Goal: Task Accomplishment & Management: Use online tool/utility

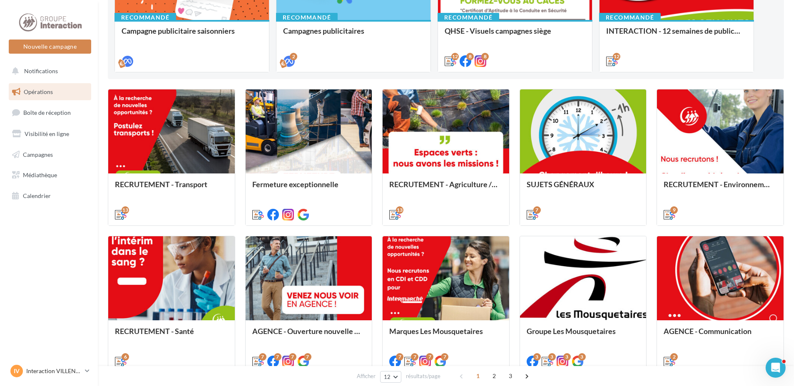
scroll to position [195, 0]
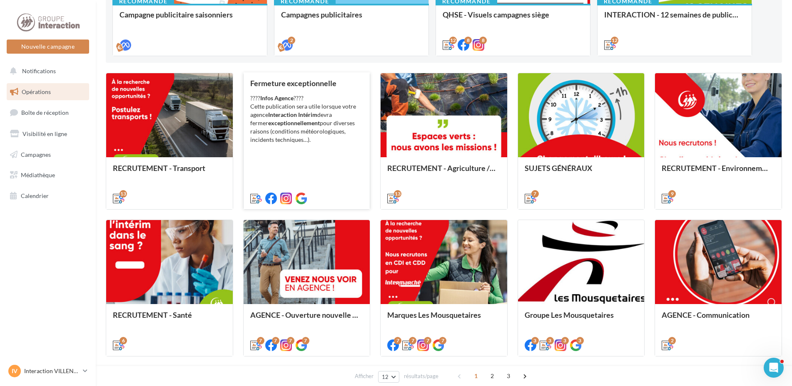
click at [309, 174] on div "Fermeture exceptionnelle ???? Infos Agence ???? Cette publication sera utile lo…" at bounding box center [306, 140] width 113 height 123
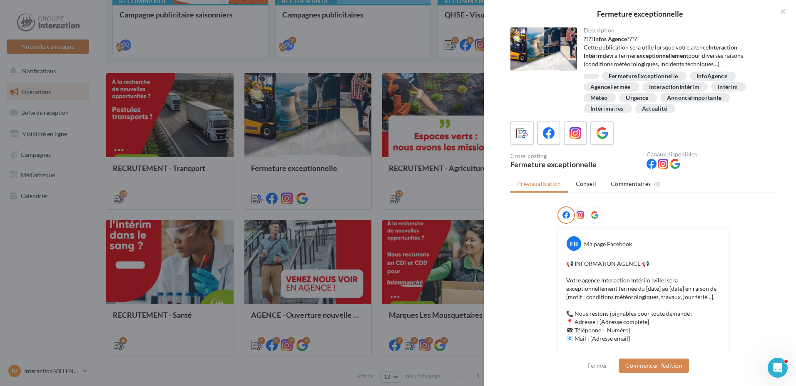
scroll to position [260, 0]
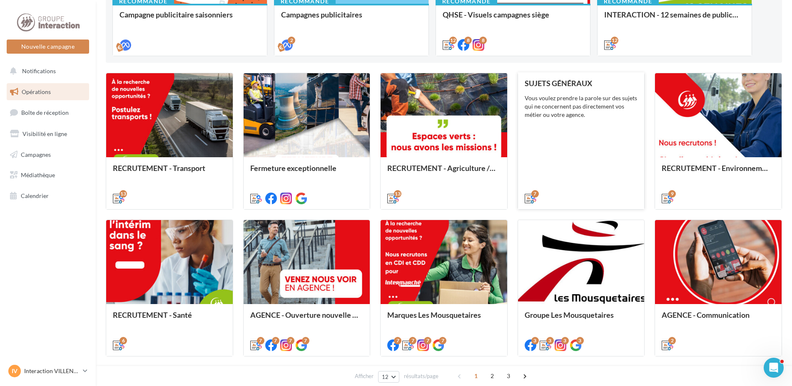
click at [579, 169] on div "SUJETS GÉNÉRAUX Vous voulez prendre la parole sur des sujets qui ne concernent …" at bounding box center [580, 140] width 113 height 123
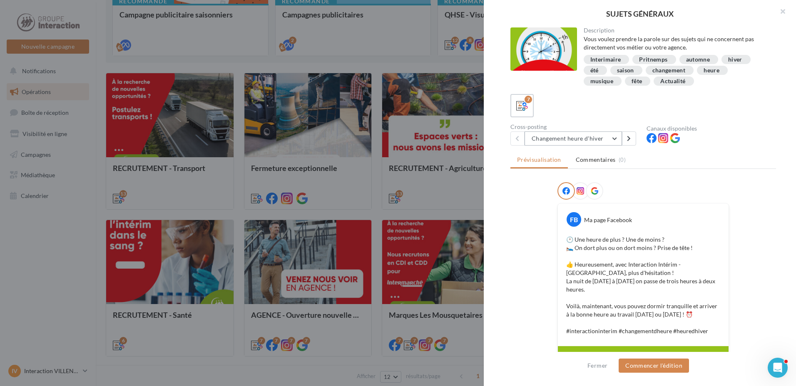
click at [617, 138] on button "Changement heure d'hiver" at bounding box center [572, 139] width 97 height 14
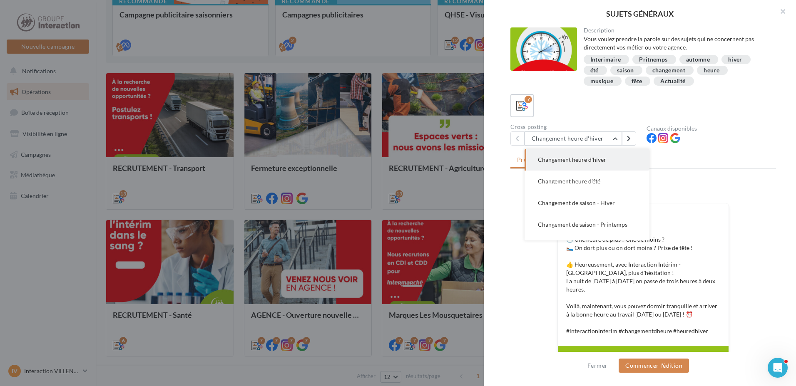
click at [612, 161] on button "Changement heure d'hiver" at bounding box center [586, 160] width 125 height 22
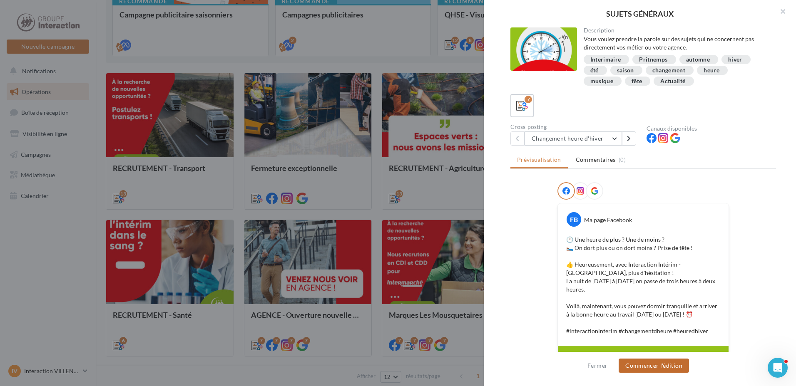
click at [664, 363] on button "Commencer l'édition" at bounding box center [654, 366] width 70 height 14
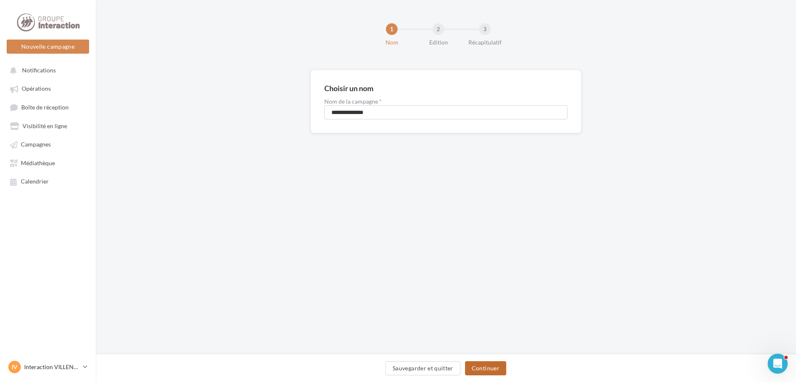
click at [471, 368] on button "Continuer" at bounding box center [485, 368] width 41 height 14
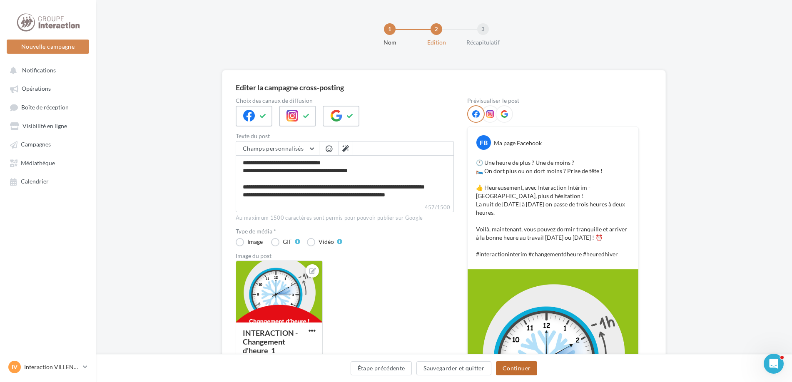
click at [524, 368] on button "Continuer" at bounding box center [516, 368] width 41 height 14
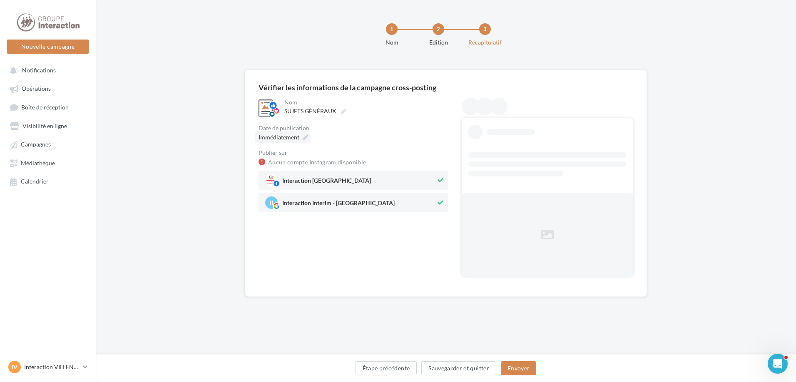
click at [307, 136] on icon at bounding box center [306, 137] width 6 height 6
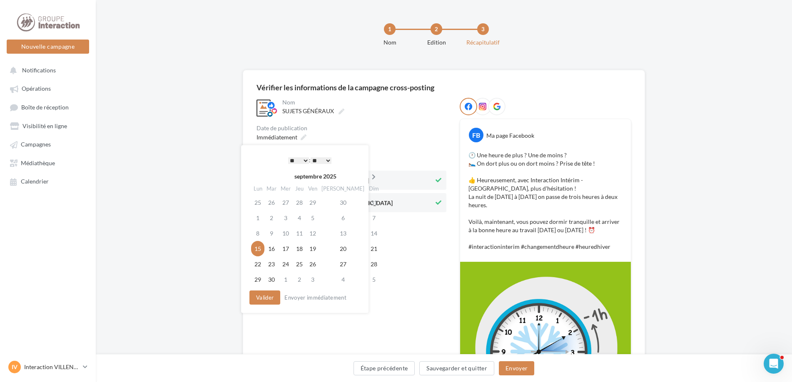
click at [368, 178] on icon at bounding box center [373, 177] width 10 height 6
click at [335, 236] on td "18" at bounding box center [341, 233] width 47 height 15
click at [271, 300] on button "Valider" at bounding box center [262, 298] width 31 height 14
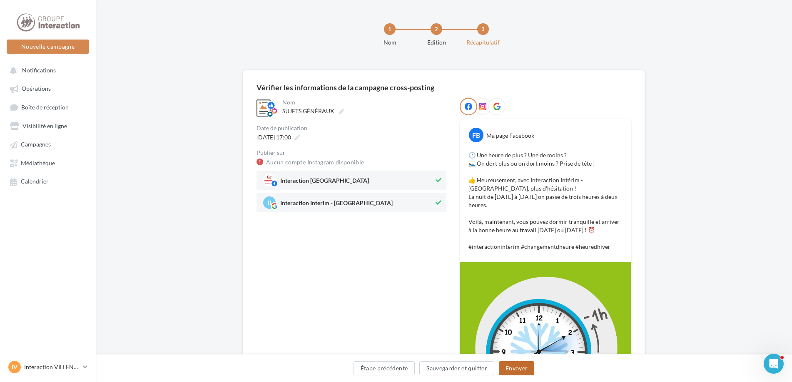
click at [519, 372] on button "Envoyer" at bounding box center [516, 368] width 35 height 14
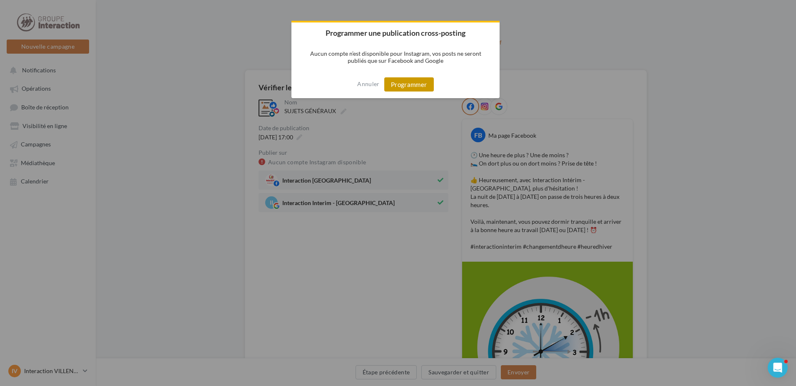
click at [417, 87] on button "Programmer" at bounding box center [409, 84] width 50 height 14
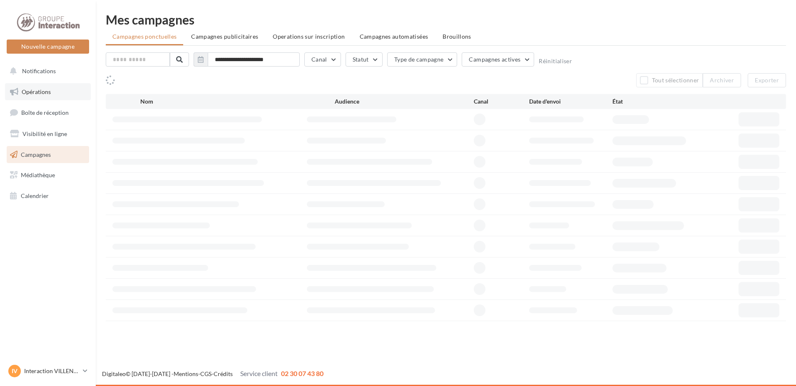
click at [48, 93] on span "Opérations" at bounding box center [36, 91] width 29 height 7
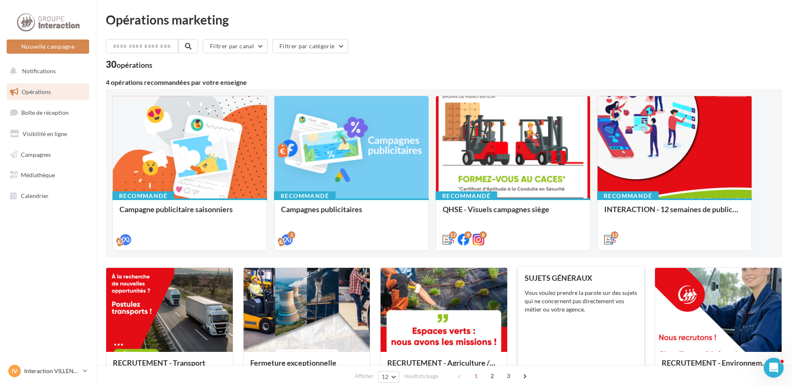
click at [595, 313] on div "Vous voulez prendre la parole sur des sujets qui ne concernent pas directement …" at bounding box center [580, 301] width 113 height 25
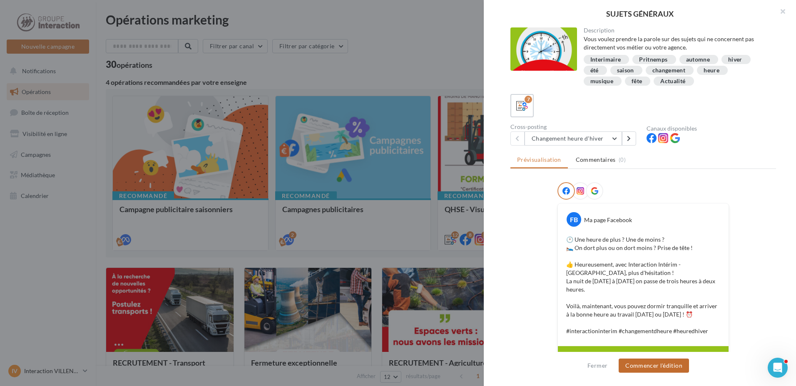
click at [658, 368] on button "Commencer l'édition" at bounding box center [654, 366] width 70 height 14
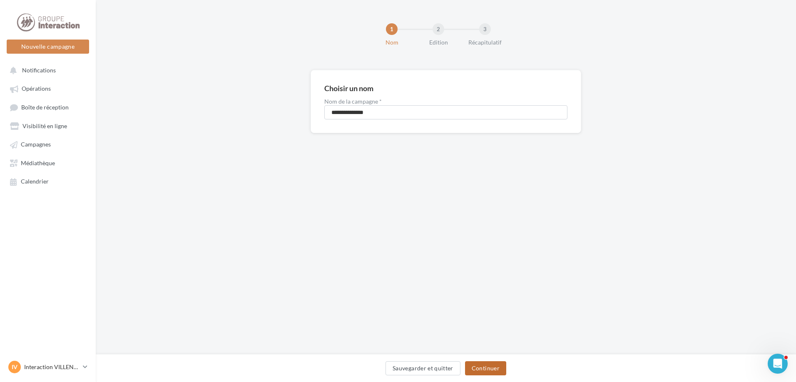
click at [491, 364] on button "Continuer" at bounding box center [485, 368] width 41 height 14
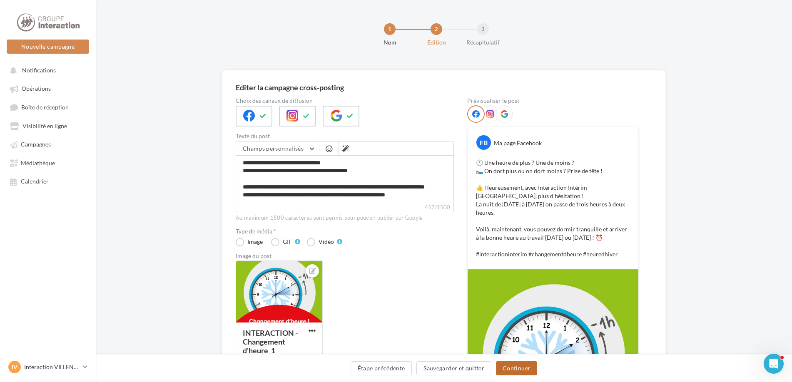
click at [504, 368] on button "Continuer" at bounding box center [516, 368] width 41 height 14
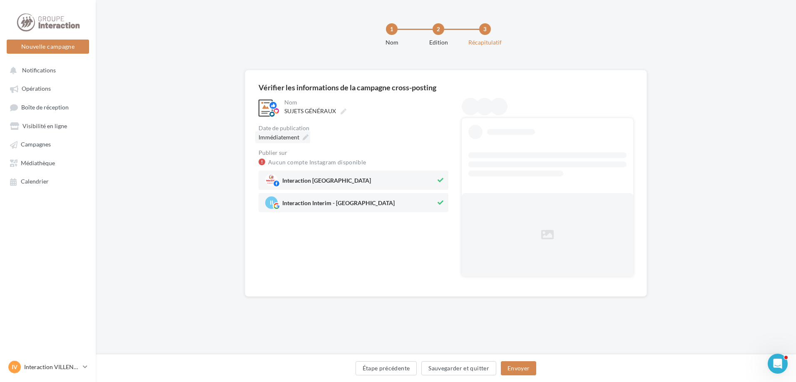
click at [306, 137] on icon at bounding box center [306, 137] width 6 height 6
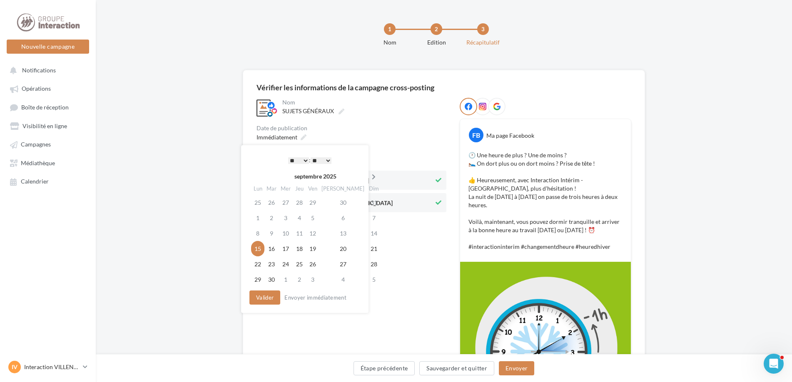
click at [366, 174] on th at bounding box center [373, 176] width 15 height 12
click at [332, 248] on td "25" at bounding box center [341, 248] width 47 height 15
click at [251, 293] on button "Valider" at bounding box center [262, 298] width 31 height 14
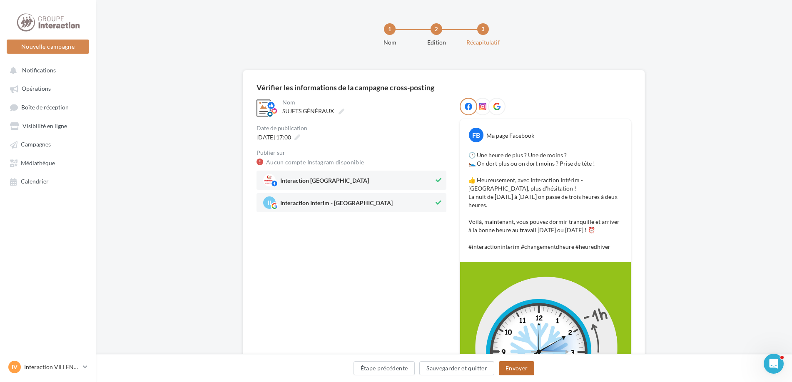
click at [506, 366] on button "Envoyer" at bounding box center [516, 368] width 35 height 14
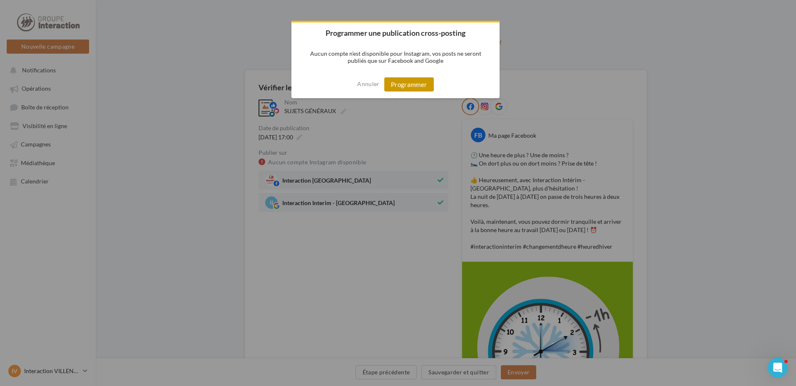
click at [420, 84] on button "Programmer" at bounding box center [409, 84] width 50 height 14
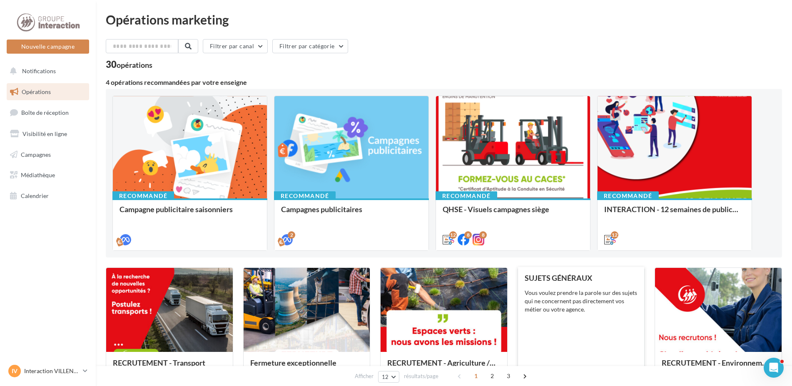
click at [569, 293] on div "Vous voulez prendre la parole sur des sujets qui ne concernent pas directement …" at bounding box center [580, 301] width 113 height 25
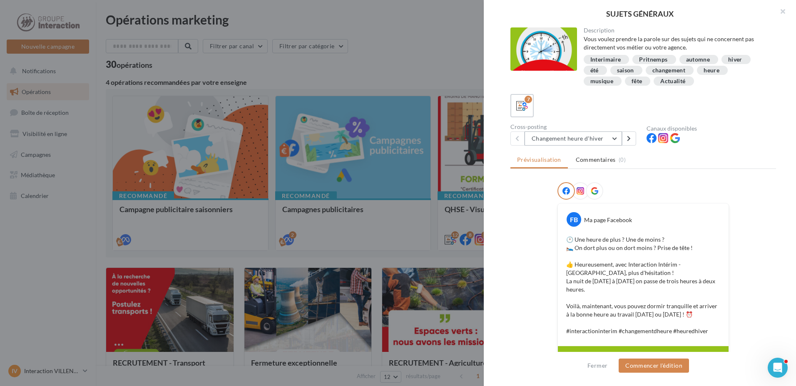
click at [611, 138] on button "Changement heure d'hiver" at bounding box center [572, 139] width 97 height 14
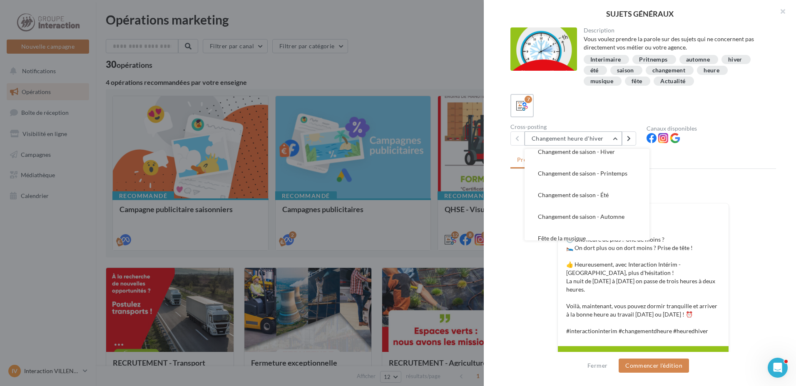
scroll to position [60, 0]
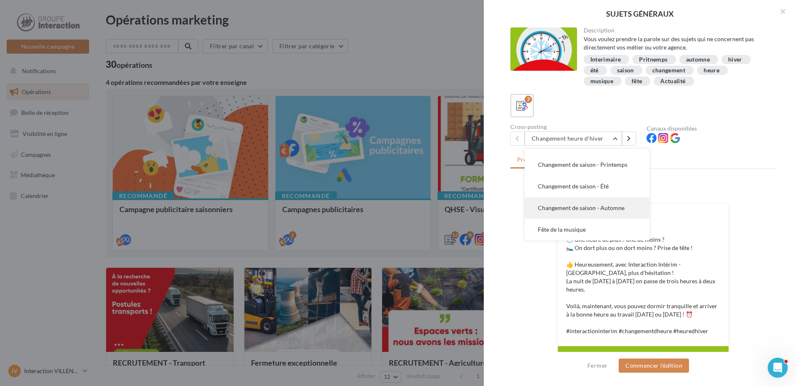
click at [623, 208] on span "Changement de saison - Automne" at bounding box center [581, 207] width 87 height 7
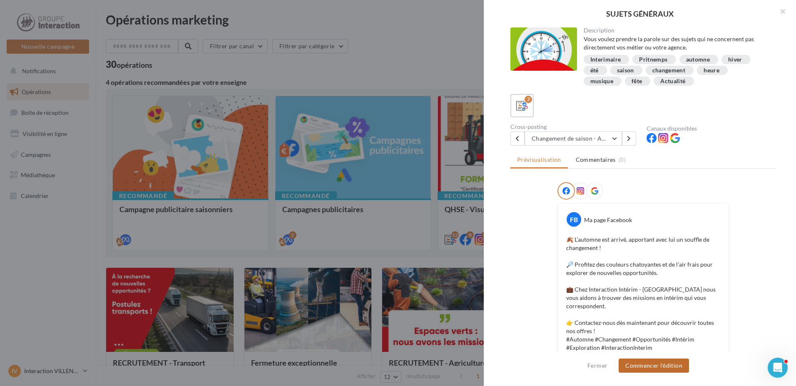
click at [655, 363] on button "Commencer l'édition" at bounding box center [654, 366] width 70 height 14
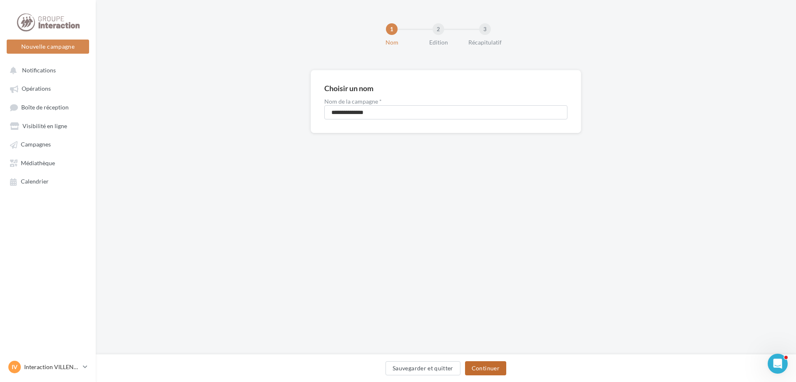
click at [485, 373] on button "Continuer" at bounding box center [485, 368] width 41 height 14
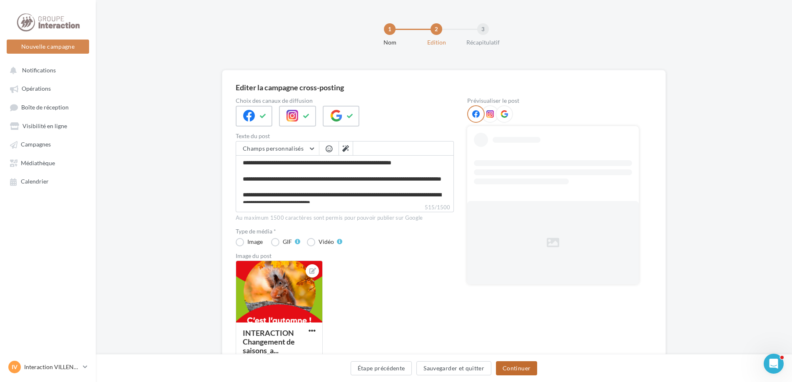
click at [521, 364] on button "Continuer" at bounding box center [516, 368] width 41 height 14
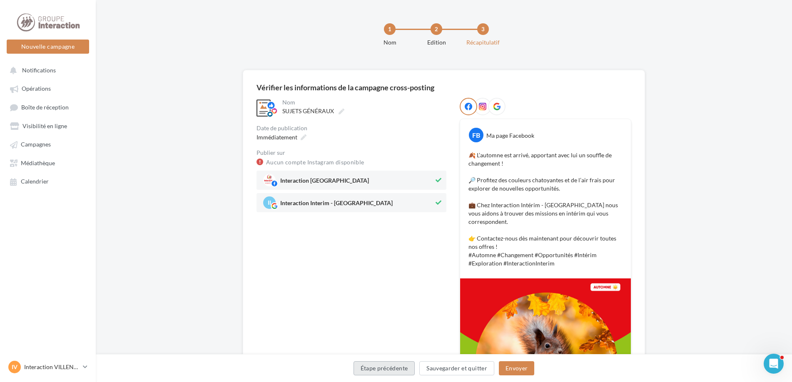
click at [395, 371] on button "Étape précédente" at bounding box center [384, 368] width 62 height 14
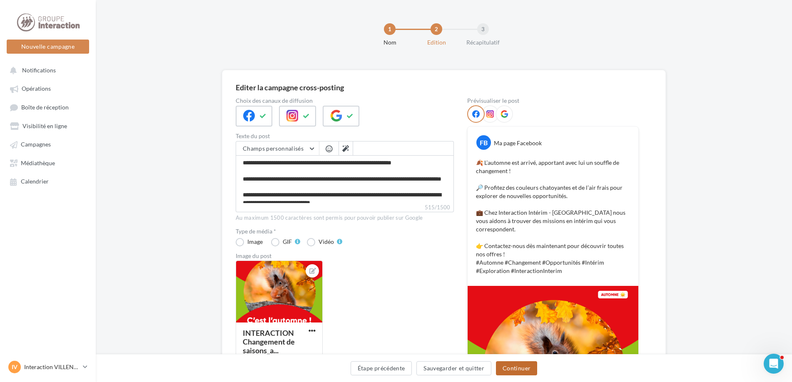
click at [510, 369] on button "Continuer" at bounding box center [516, 368] width 41 height 14
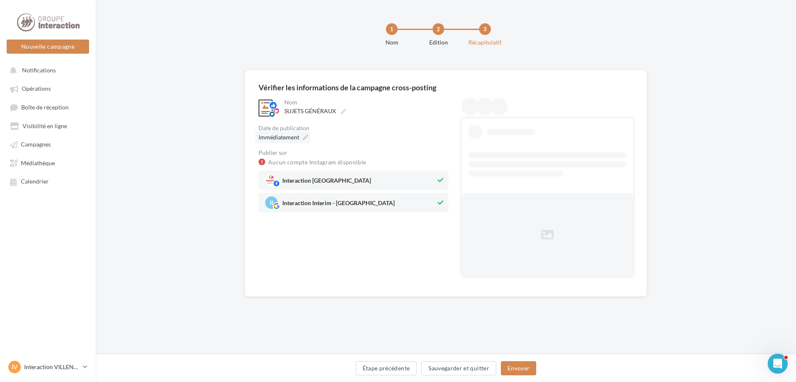
click at [304, 134] on div "Immédiatement" at bounding box center [282, 137] width 55 height 12
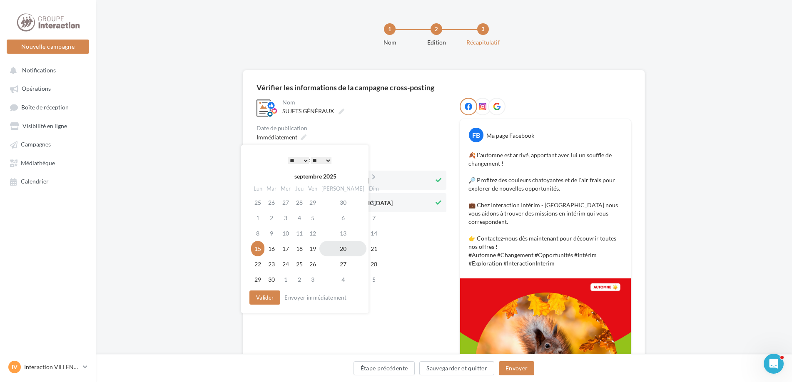
click at [330, 250] on td "20" at bounding box center [342, 248] width 47 height 15
click at [273, 298] on button "Valider" at bounding box center [262, 298] width 31 height 14
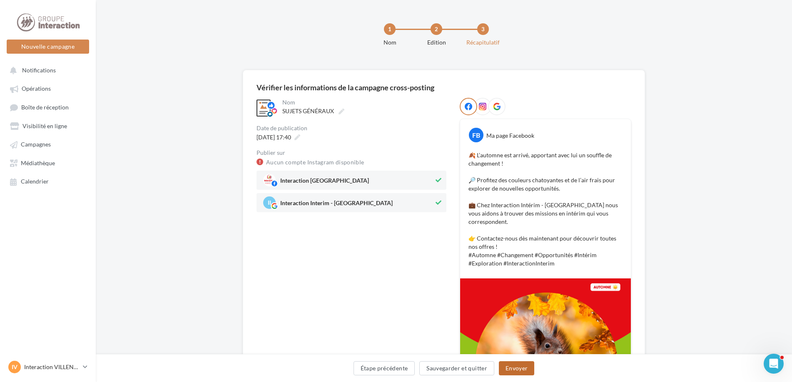
click at [506, 367] on button "Envoyer" at bounding box center [516, 368] width 35 height 14
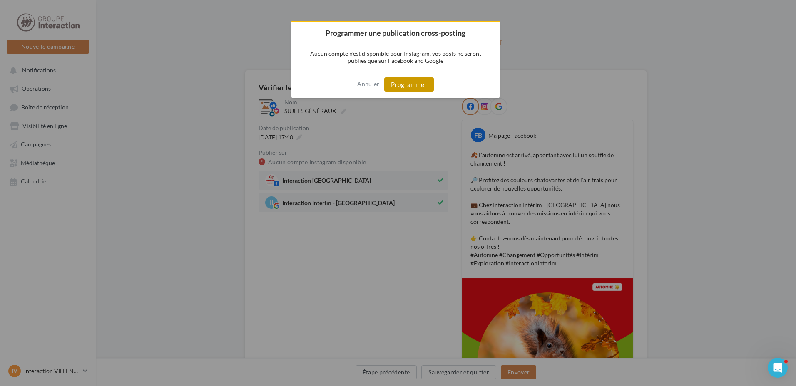
click at [418, 84] on button "Programmer" at bounding box center [409, 84] width 50 height 14
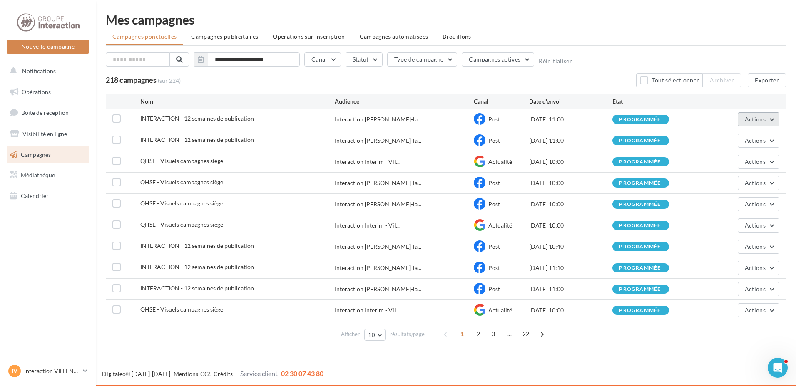
click at [773, 123] on button "Actions" at bounding box center [759, 119] width 42 height 14
click at [507, 334] on span "..." at bounding box center [509, 334] width 13 height 13
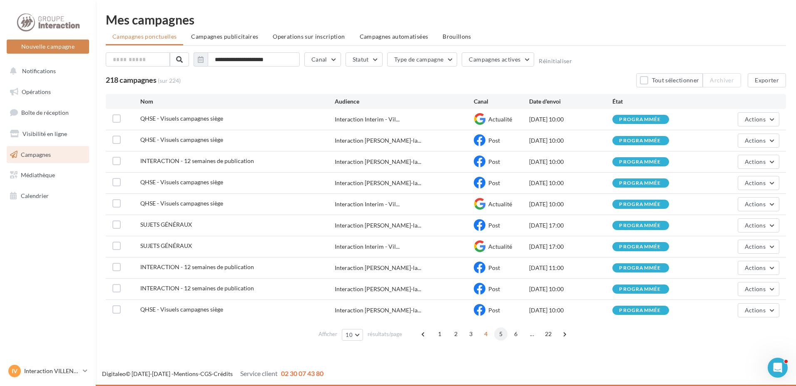
click at [499, 334] on span "5" at bounding box center [500, 334] width 13 height 13
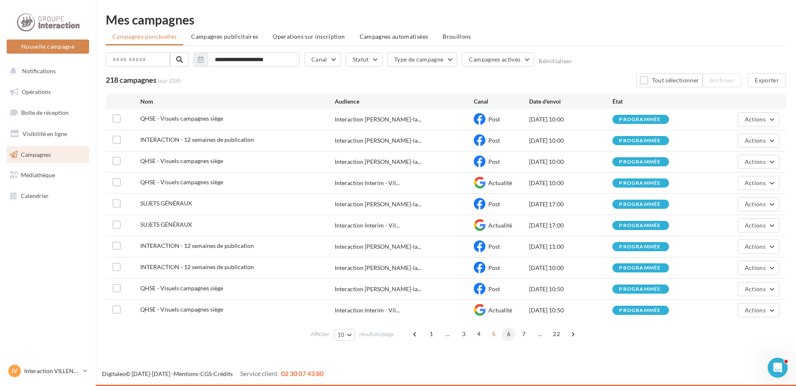
click at [503, 335] on span "6" at bounding box center [508, 334] width 13 height 13
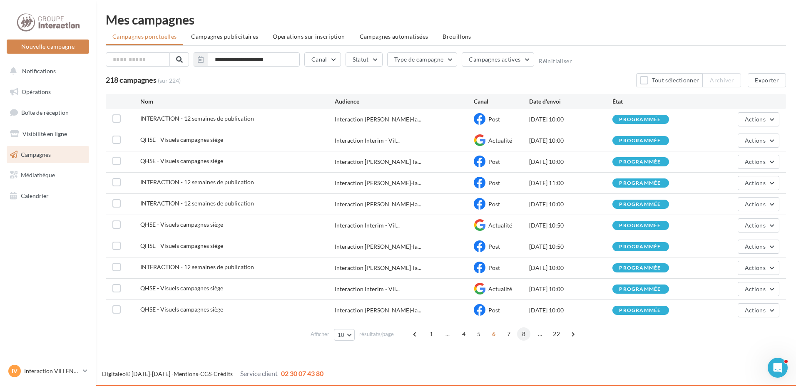
click at [517, 334] on span "8" at bounding box center [523, 334] width 13 height 13
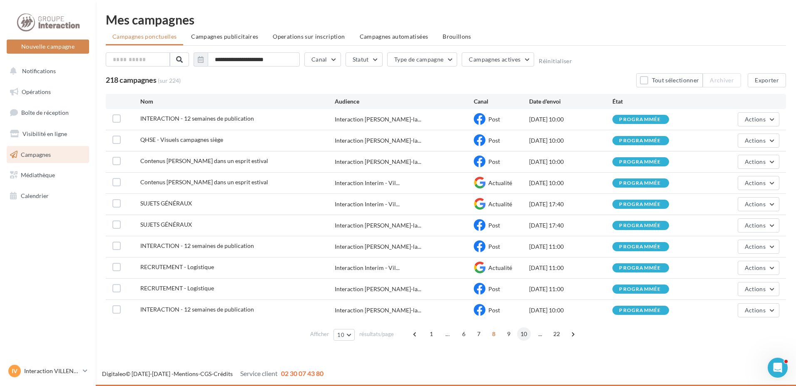
click at [523, 336] on span "10" at bounding box center [524, 334] width 14 height 13
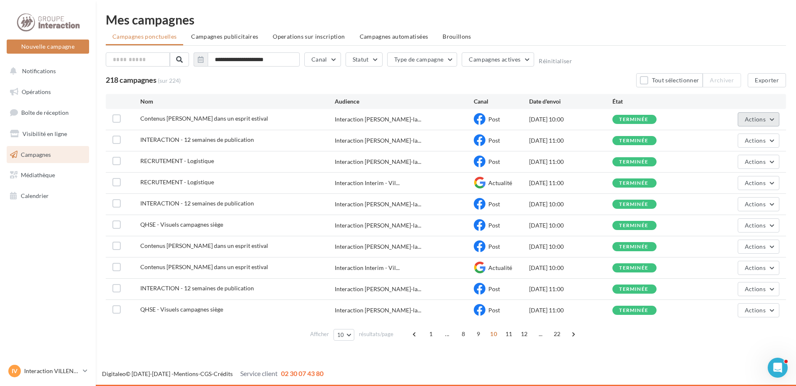
click at [769, 121] on button "Actions" at bounding box center [759, 119] width 42 height 14
click at [764, 135] on button "Voir les résultats" at bounding box center [737, 139] width 83 height 22
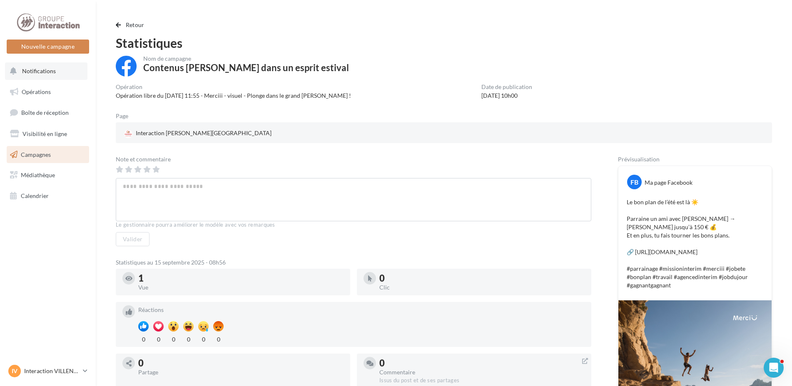
click at [52, 73] on span "Notifications" at bounding box center [39, 70] width 34 height 7
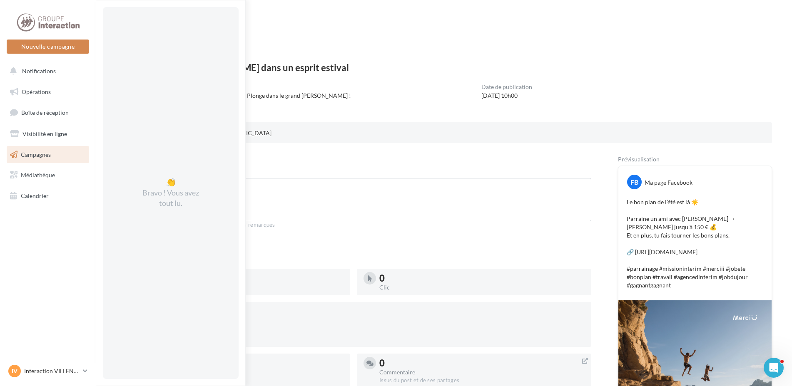
click at [525, 119] on div "Page" at bounding box center [447, 117] width 663 height 9
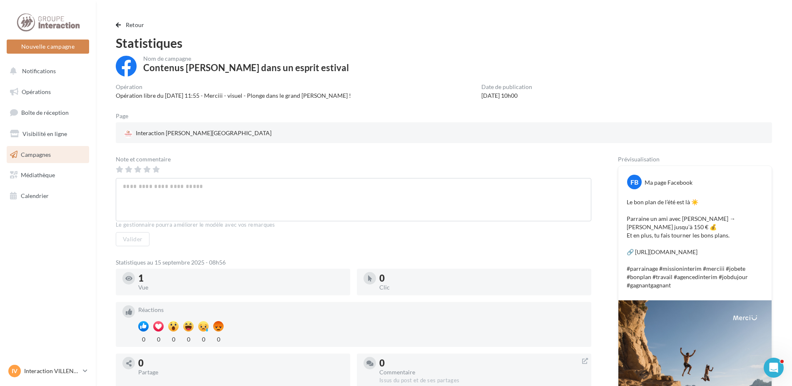
scroll to position [159, 0]
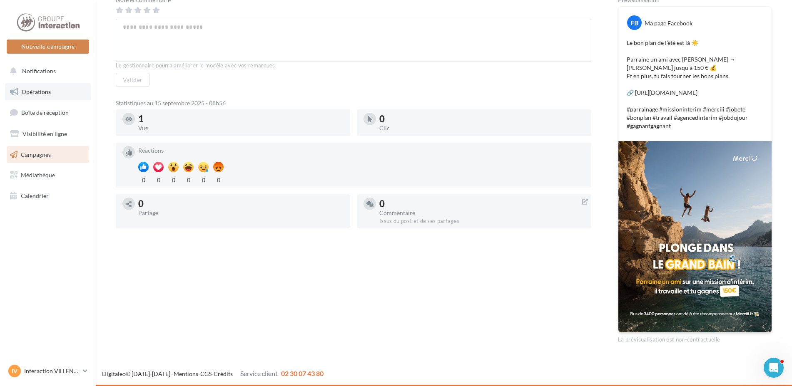
click at [35, 93] on span "Opérations" at bounding box center [36, 91] width 29 height 7
